Goal: Information Seeking & Learning: Understand process/instructions

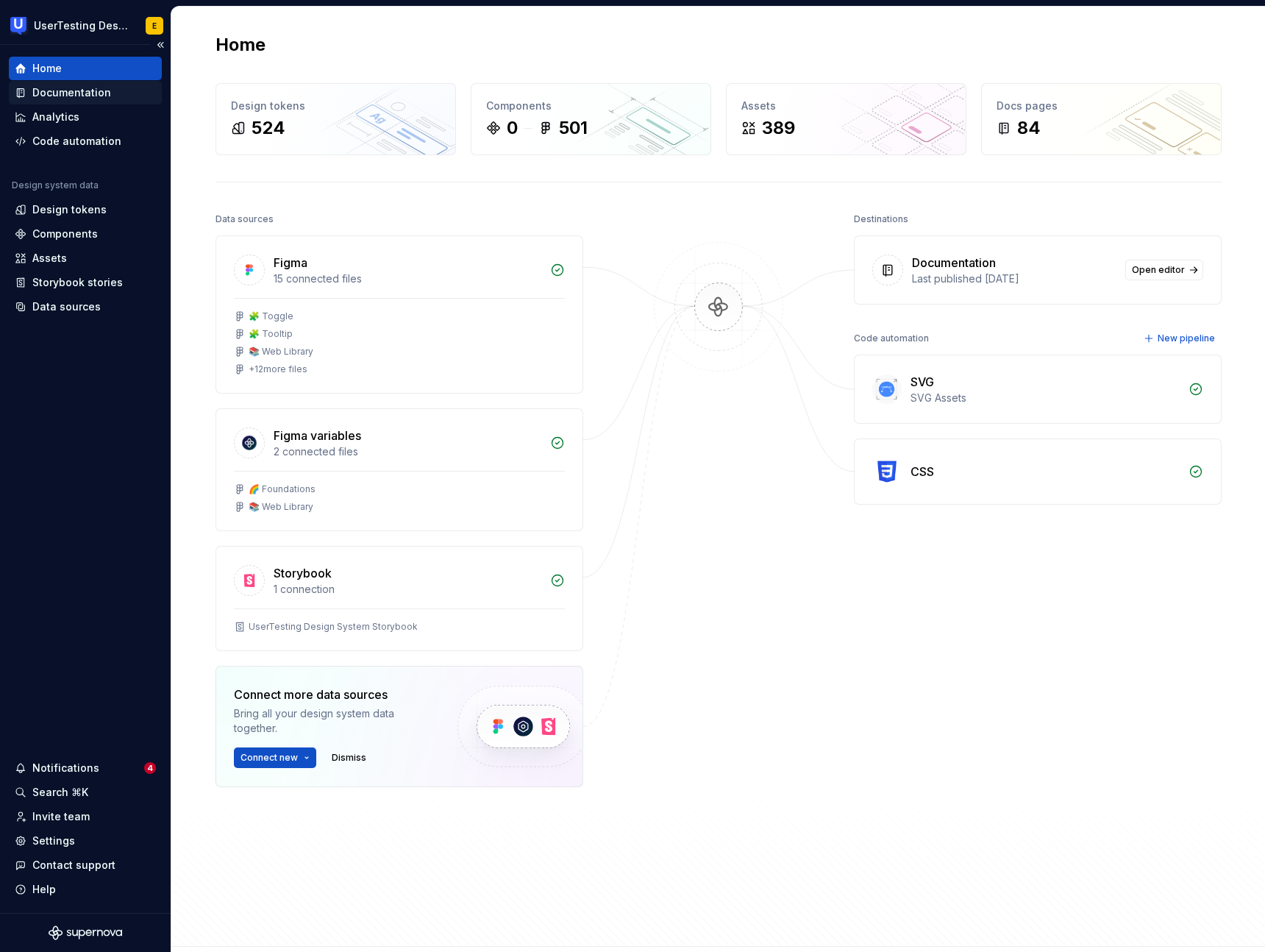
click at [78, 89] on div "Documentation" at bounding box center [72, 93] width 79 height 15
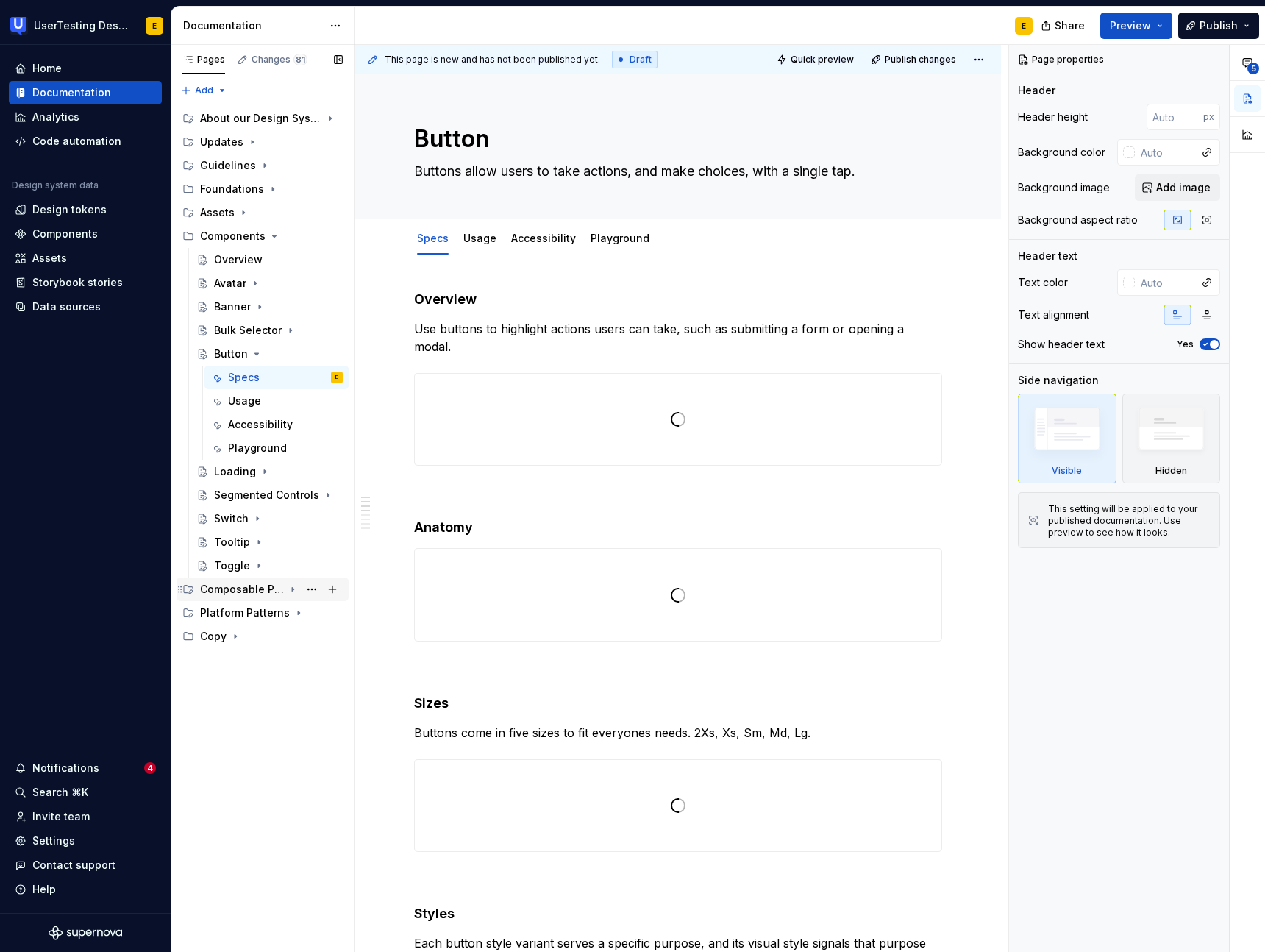
click at [245, 584] on div "Composable Patterns" at bounding box center [242, 589] width 84 height 15
click at [243, 639] on div "Component Template" at bounding box center [249, 637] width 70 height 15
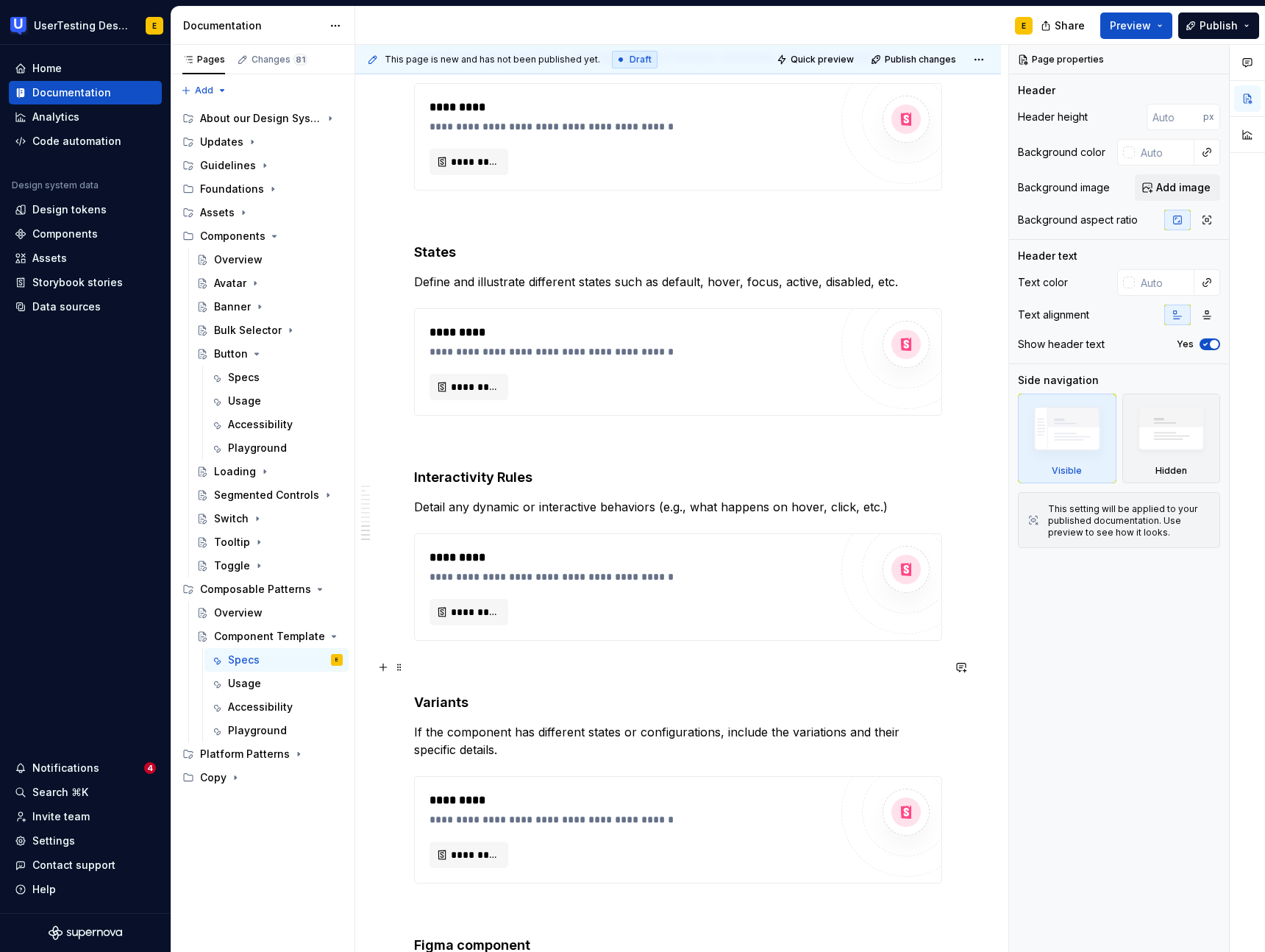
scroll to position [1566, 0]
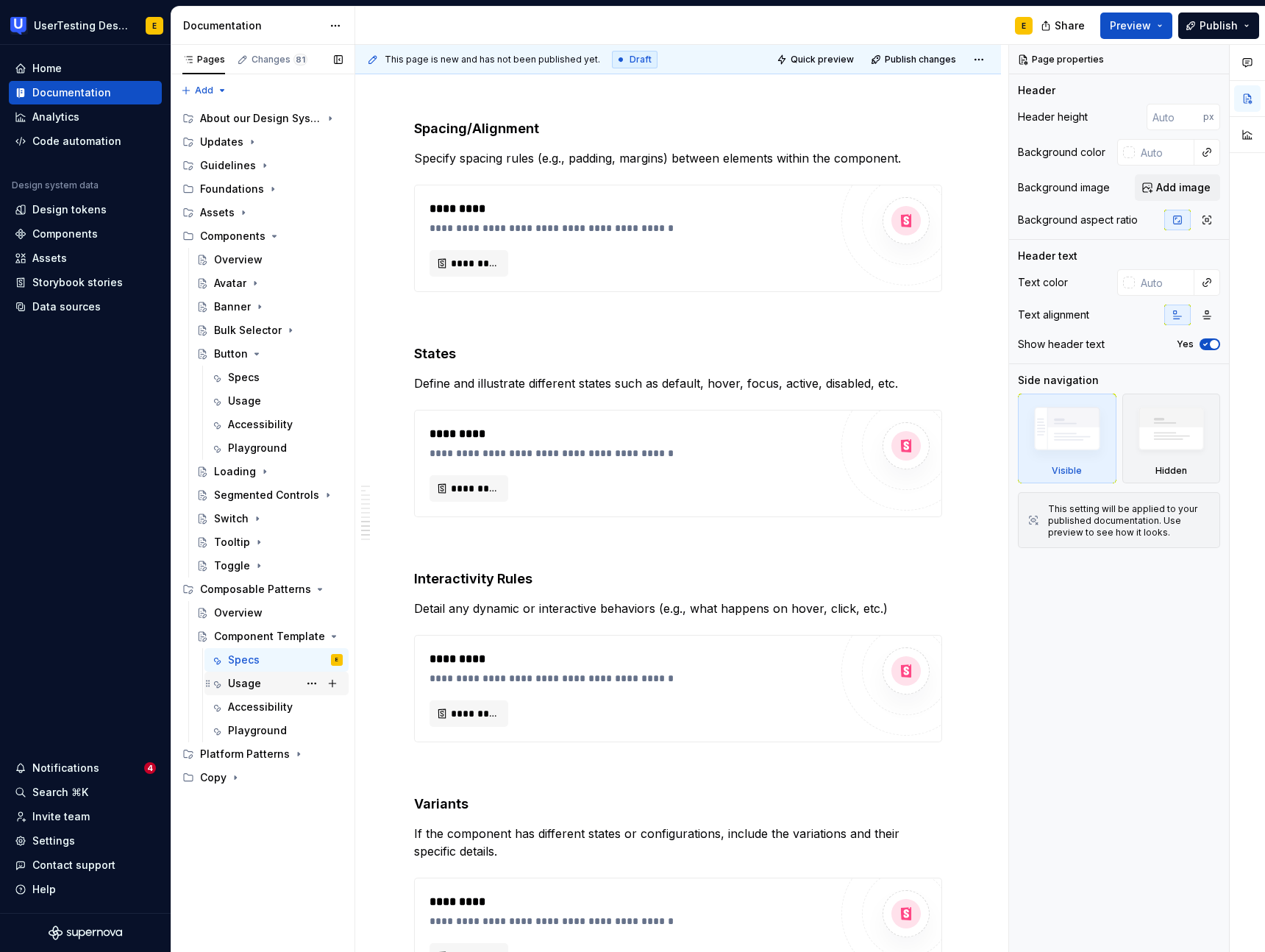
click at [255, 683] on div "Usage" at bounding box center [245, 683] width 33 height 15
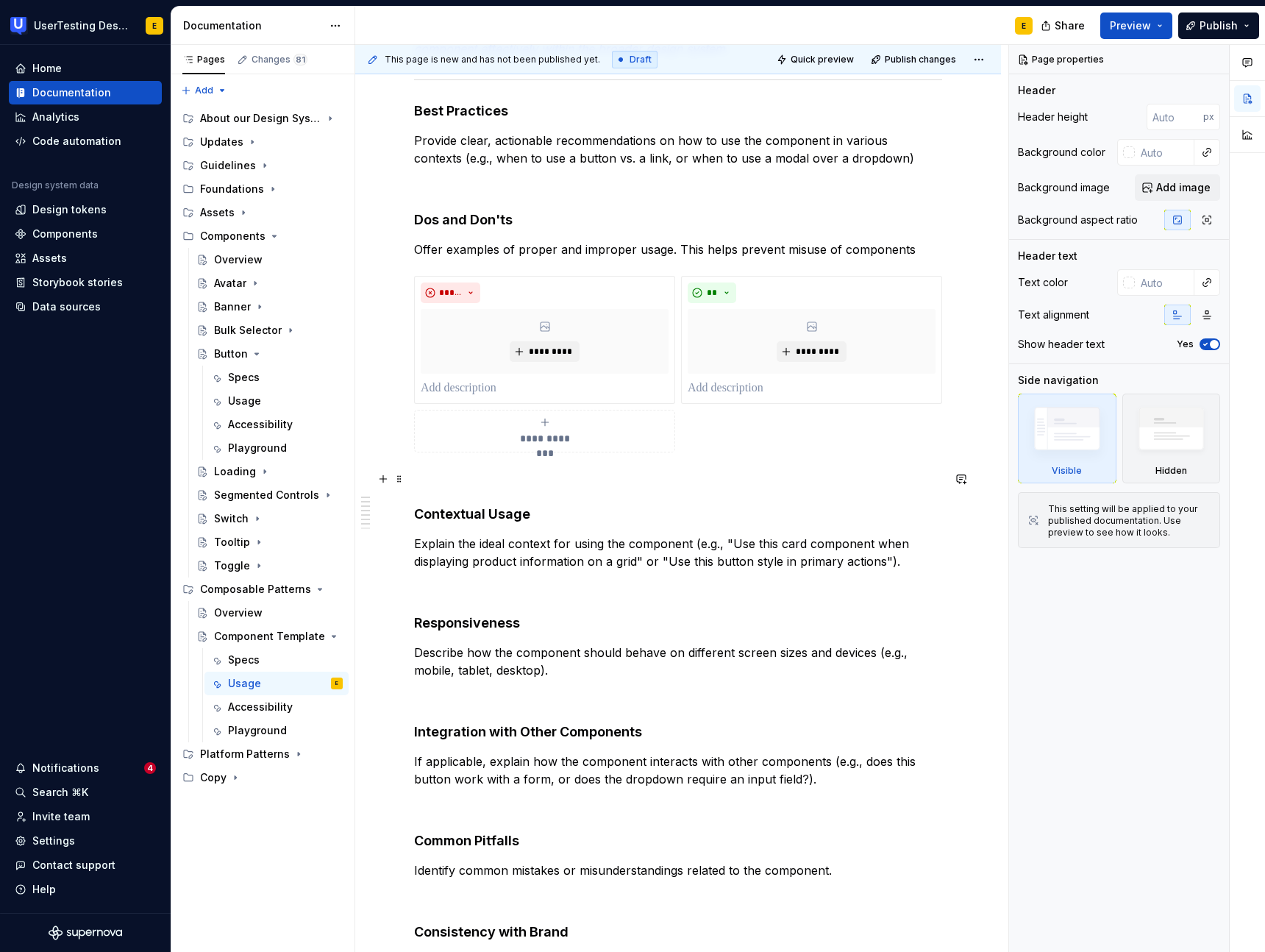
scroll to position [297, 0]
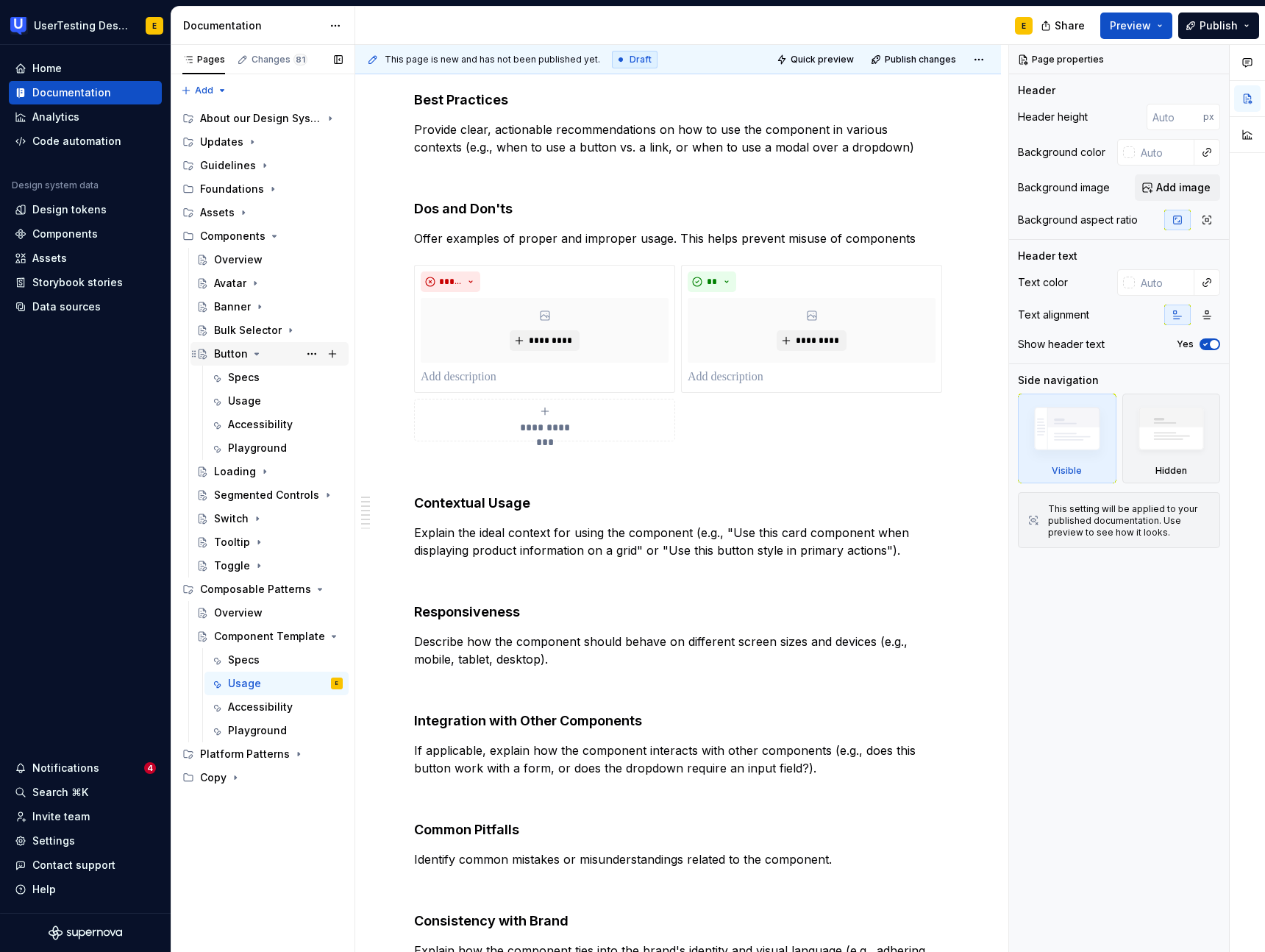
click at [256, 356] on icon "Page tree" at bounding box center [257, 354] width 12 height 12
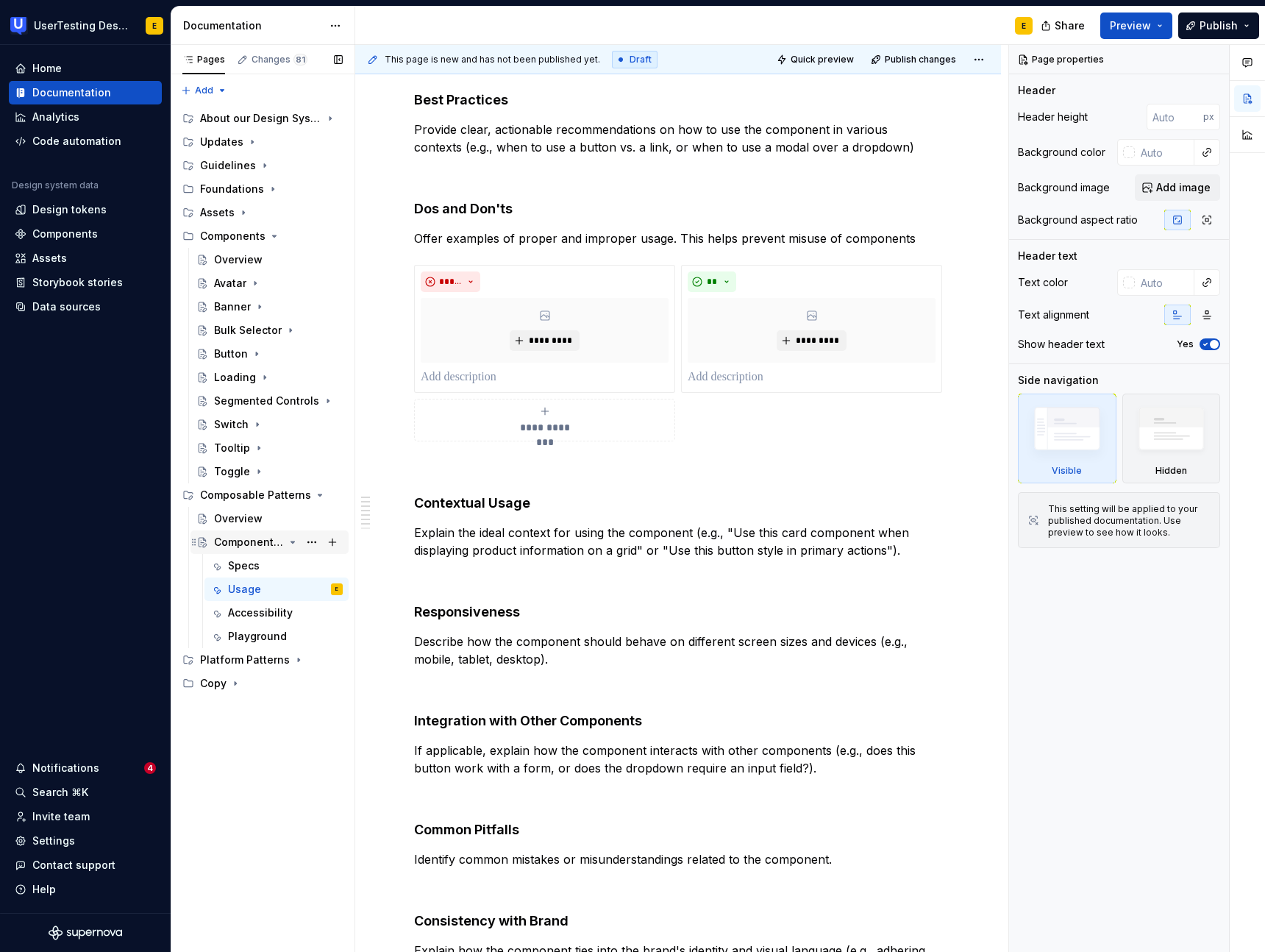
click at [264, 545] on div "Component Template" at bounding box center [249, 542] width 70 height 15
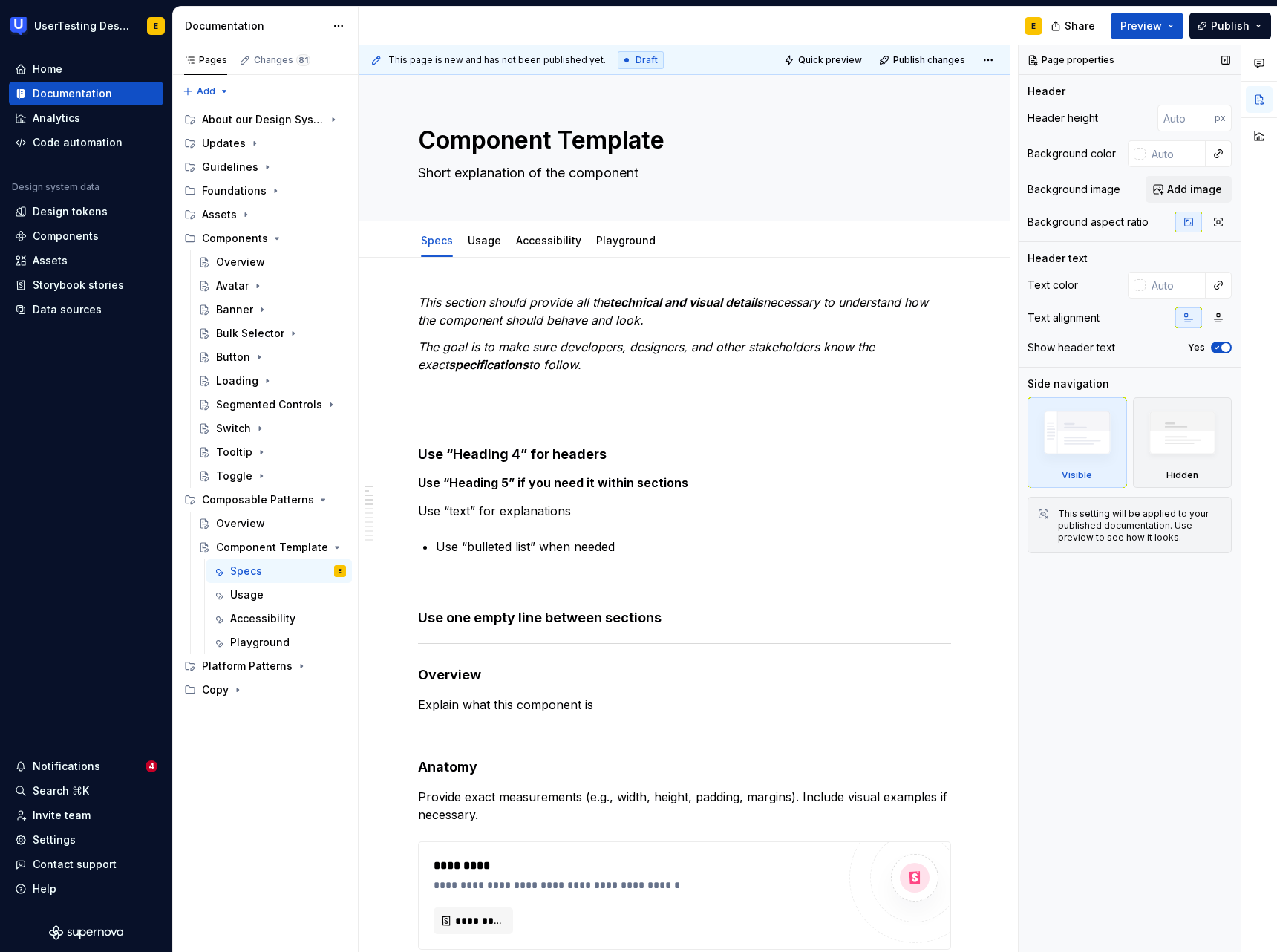
type textarea "*"
